Goal: Information Seeking & Learning: Learn about a topic

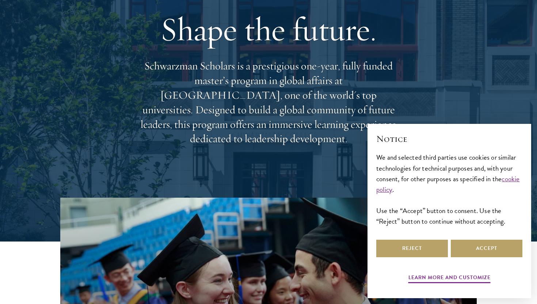
scroll to position [194, 0]
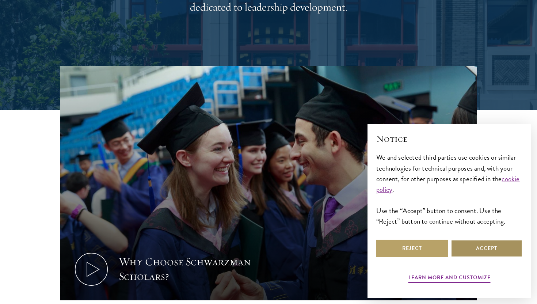
click at [481, 245] on button "Accept" at bounding box center [486, 248] width 72 height 18
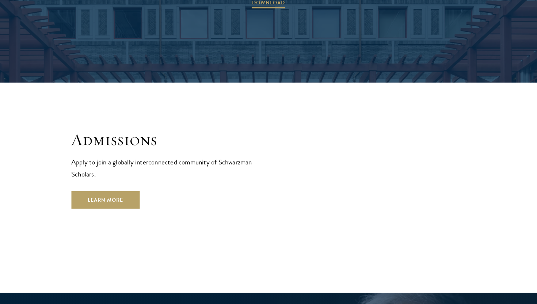
scroll to position [1188, 0]
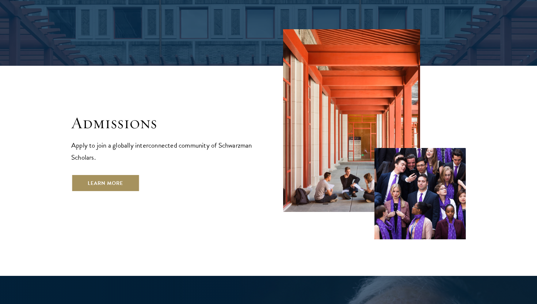
click at [126, 174] on link "Learn More" at bounding box center [105, 183] width 68 height 18
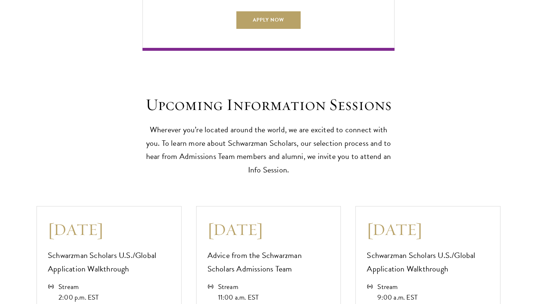
scroll to position [1847, 0]
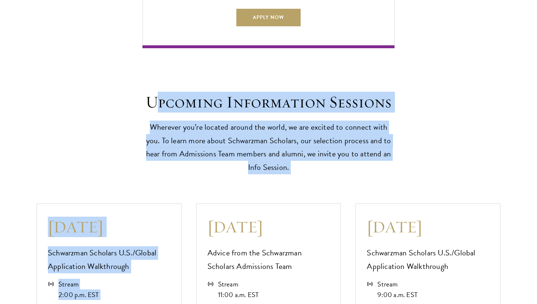
drag, startPoint x: 154, startPoint y: 99, endPoint x: 212, endPoint y: 173, distance: 93.8
click at [212, 173] on div "Upcoming Information Sessions Wherever you’re located around the world, we are …" at bounding box center [268, 217] width 537 height 338
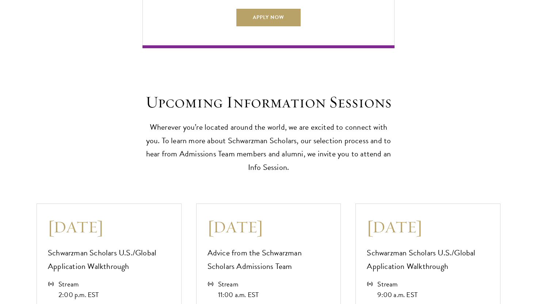
drag, startPoint x: 212, startPoint y: 173, endPoint x: 140, endPoint y: 115, distance: 92.9
click at [140, 116] on div "Upcoming Information Sessions Wherever you’re located around the world, we are …" at bounding box center [268, 217] width 537 height 338
click at [139, 95] on div "Upcoming Information Sessions Wherever you’re located around the world, we are …" at bounding box center [268, 133] width 464 height 82
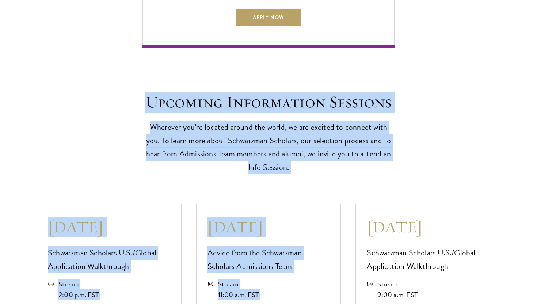
drag, startPoint x: 141, startPoint y: 92, endPoint x: 350, endPoint y: 179, distance: 226.6
click at [350, 179] on div "Upcoming Information Sessions Wherever you’re located around the world, we are …" at bounding box center [268, 217] width 537 height 338
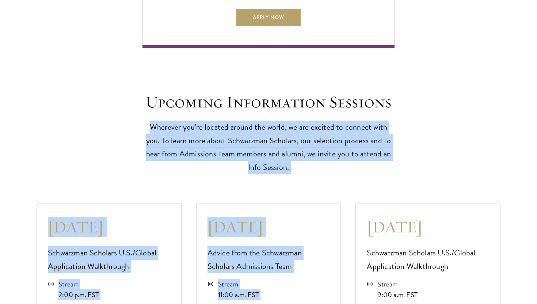
drag, startPoint x: 350, startPoint y: 179, endPoint x: 188, endPoint y: 107, distance: 177.6
click at [188, 107] on div "Upcoming Information Sessions Wherever you’re located around the world, we are …" at bounding box center [268, 217] width 537 height 338
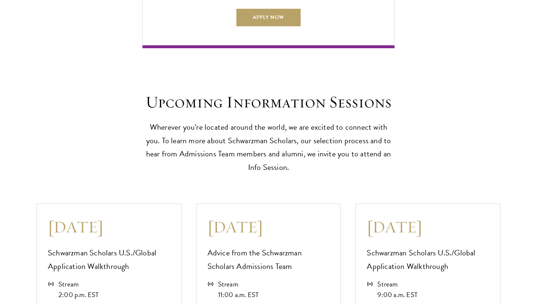
click at [174, 103] on h2 "Upcoming Information Sessions" at bounding box center [268, 102] width 252 height 20
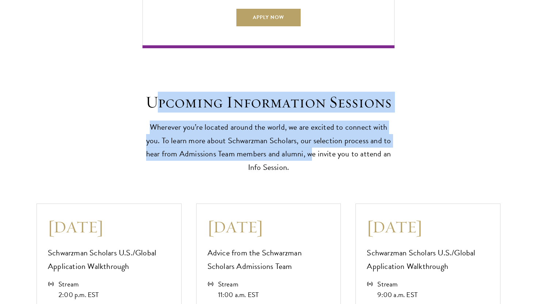
drag, startPoint x: 152, startPoint y: 96, endPoint x: 319, endPoint y: 158, distance: 178.2
click at [319, 157] on header "Upcoming Information Sessions Wherever you’re located around the world, we are …" at bounding box center [268, 133] width 252 height 82
click at [319, 158] on p "Wherever you’re located around the world, we are excited to connect with you. T…" at bounding box center [268, 147] width 252 height 54
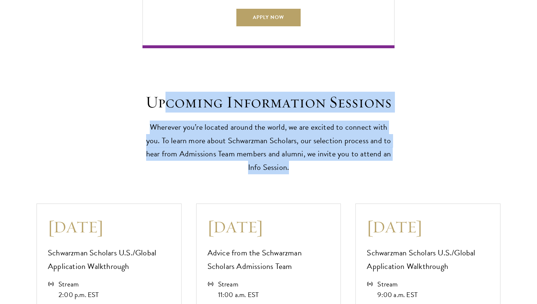
drag, startPoint x: 319, startPoint y: 158, endPoint x: 164, endPoint y: 95, distance: 168.3
click at [164, 96] on header "Upcoming Information Sessions Wherever you’re located around the world, we are …" at bounding box center [268, 133] width 252 height 82
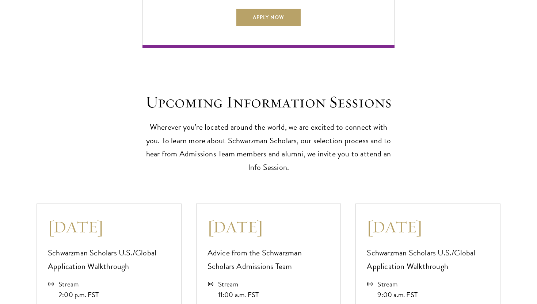
click at [140, 93] on div "Upcoming Information Sessions Wherever you’re located around the world, we are …" at bounding box center [268, 133] width 464 height 82
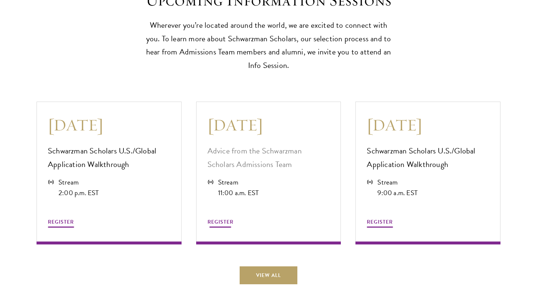
scroll to position [1982, 0]
